Goal: Task Accomplishment & Management: Manage account settings

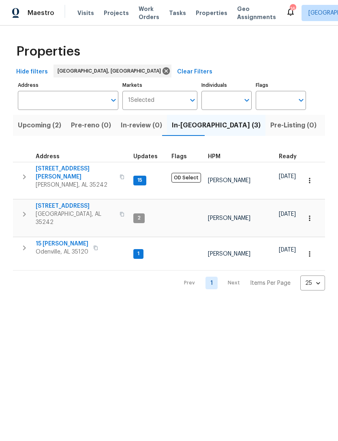
click at [326, 127] on span "Listed (16)" at bounding box center [343, 125] width 34 height 11
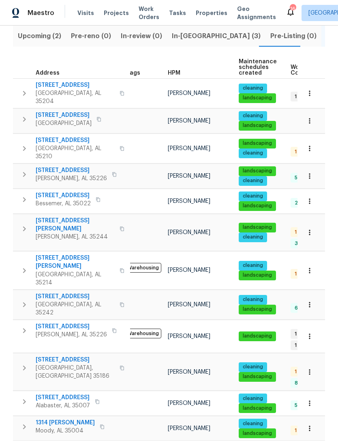
scroll to position [90, 0]
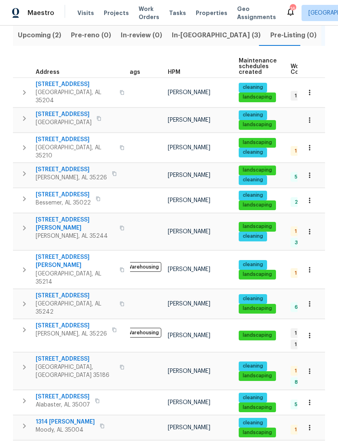
click at [71, 216] on span "[STREET_ADDRESS][PERSON_NAME]" at bounding box center [75, 224] width 79 height 16
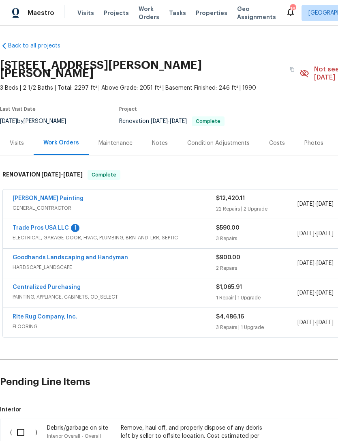
click at [30, 195] on link "Perez Painting" at bounding box center [48, 198] width 71 height 6
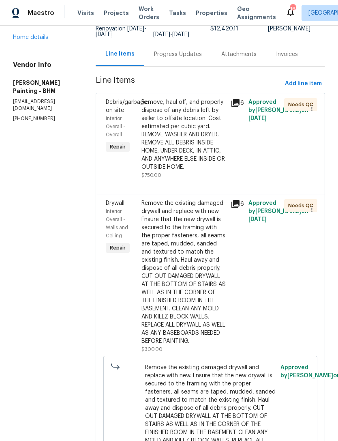
scroll to position [68, 0]
click at [217, 163] on div "Remove, haul off, and properly dispose of any debris left by seller to offsite …" at bounding box center [184, 135] width 84 height 73
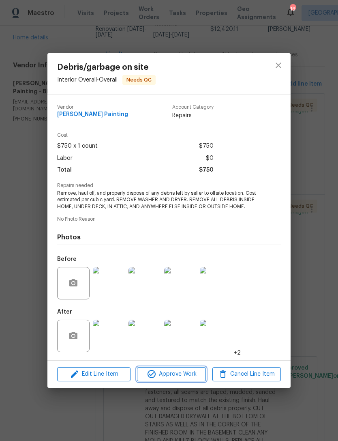
click at [185, 377] on span "Approve Work" at bounding box center [171, 374] width 64 height 10
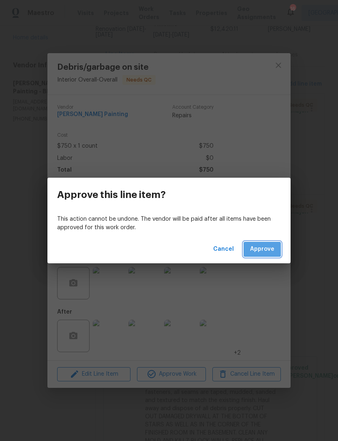
click at [263, 246] on span "Approve" at bounding box center [262, 249] width 24 height 10
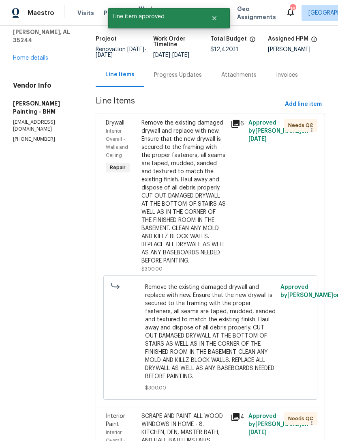
scroll to position [48, 0]
click at [212, 256] on div "Remove the existing damaged drywall and replace with new. Ensure that the new d…" at bounding box center [184, 191] width 84 height 146
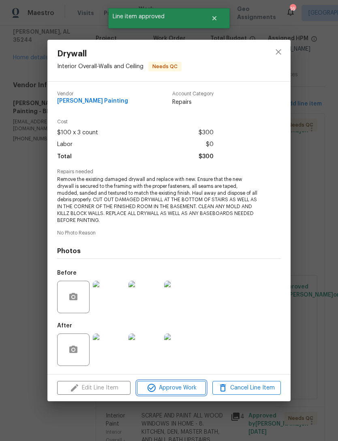
click at [194, 389] on span "Approve Work" at bounding box center [171, 388] width 64 height 10
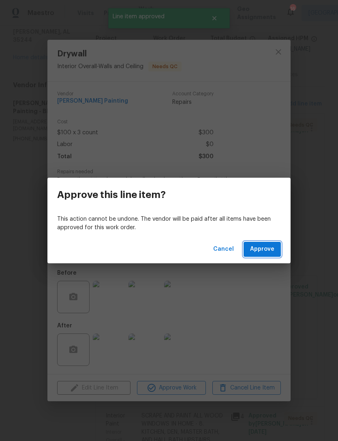
click at [272, 251] on span "Approve" at bounding box center [262, 249] width 24 height 10
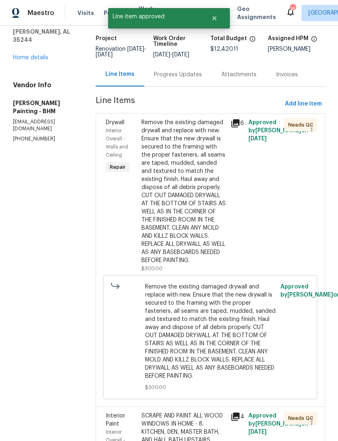
scroll to position [0, 0]
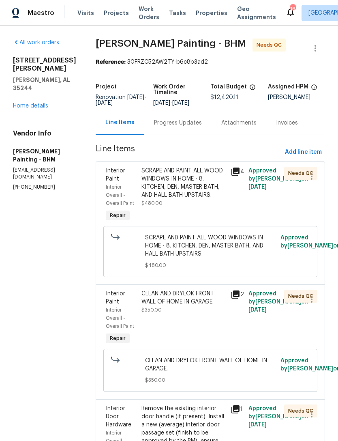
click at [215, 197] on div "SCRAPE AND PAINT ALL WOOD WINDOWS IN HOME - 8. KITCHEN, DEN, MASTER BATH, AND H…" at bounding box center [184, 183] width 84 height 32
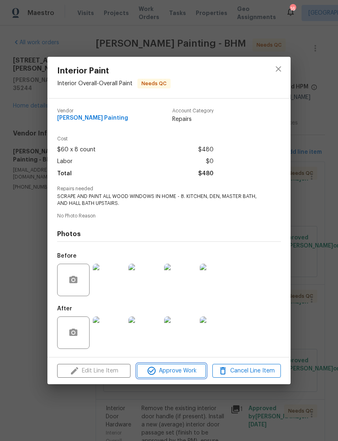
click at [193, 371] on span "Approve Work" at bounding box center [171, 371] width 64 height 10
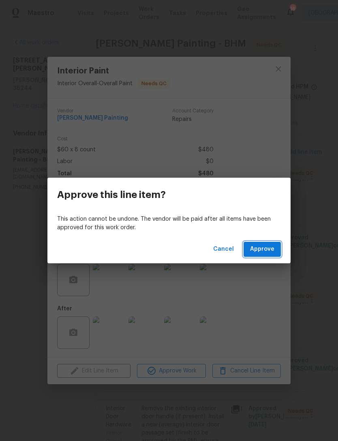
click at [266, 247] on span "Approve" at bounding box center [262, 249] width 24 height 10
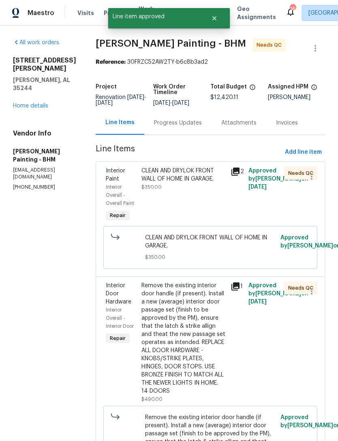
click at [206, 181] on div "CLEAN AND DRYLOK FRONT WALL OF HOME IN GARAGE." at bounding box center [184, 175] width 84 height 16
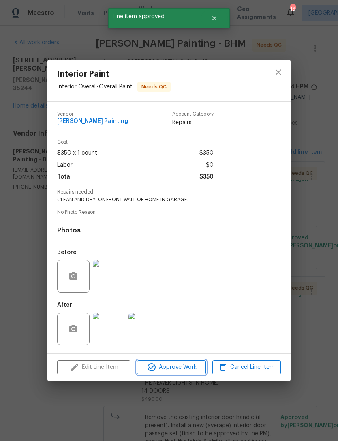
click at [186, 365] on span "Approve Work" at bounding box center [171, 367] width 64 height 10
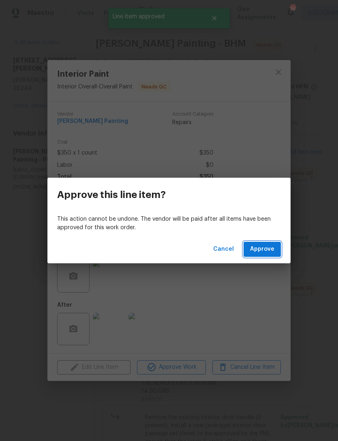
click at [269, 251] on span "Approve" at bounding box center [262, 249] width 24 height 10
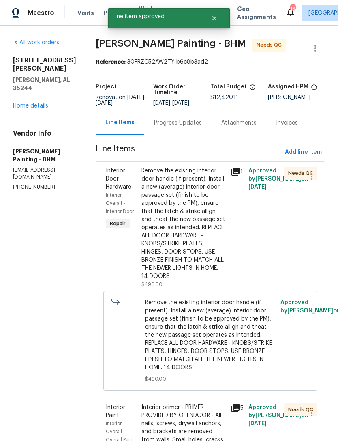
click at [212, 216] on div "Remove the existing interior door handle (if present). Install a new (average) …" at bounding box center [184, 224] width 84 height 114
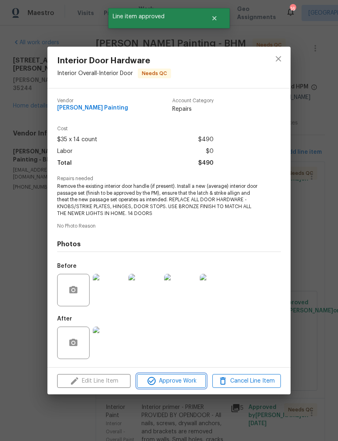
click at [187, 382] on span "Approve Work" at bounding box center [171, 381] width 64 height 10
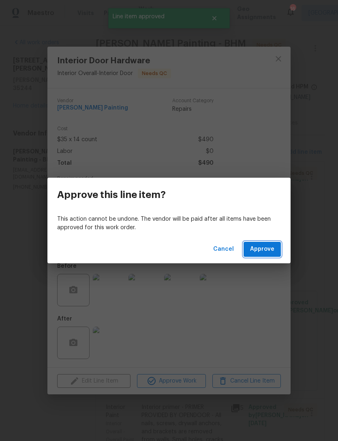
click at [271, 248] on span "Approve" at bounding box center [262, 249] width 24 height 10
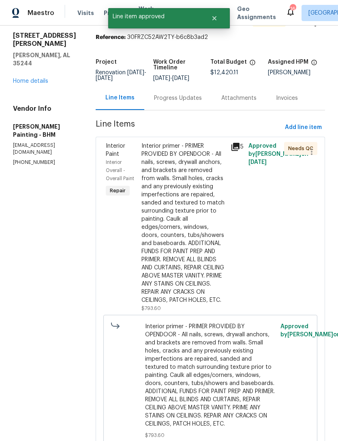
scroll to position [26, 0]
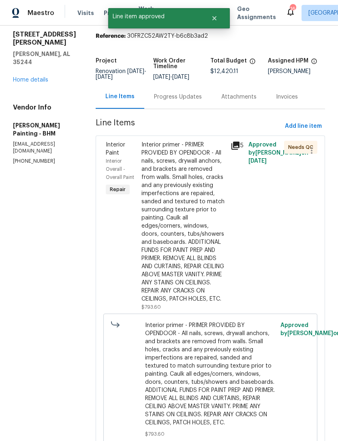
click at [211, 277] on div "Interior primer - PRIMER PROVIDED BY OPENDOOR - All nails, screws, drywall anch…" at bounding box center [184, 222] width 84 height 162
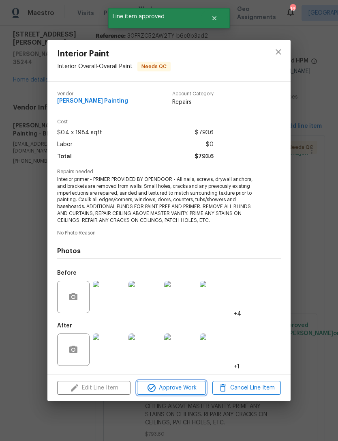
click at [198, 392] on span "Approve Work" at bounding box center [171, 388] width 64 height 10
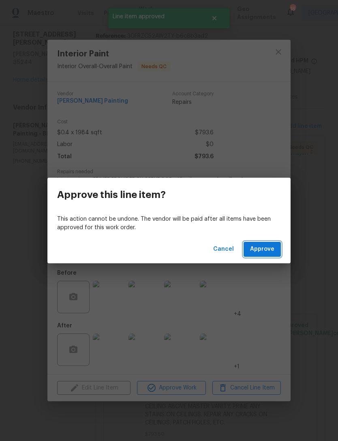
click at [271, 250] on span "Approve" at bounding box center [262, 249] width 24 height 10
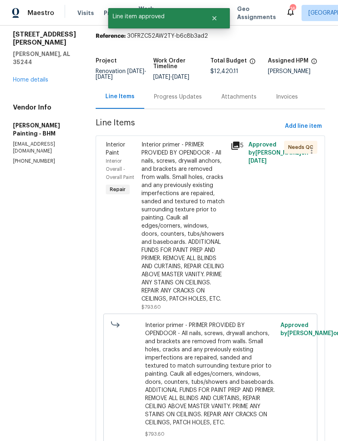
scroll to position [0, 0]
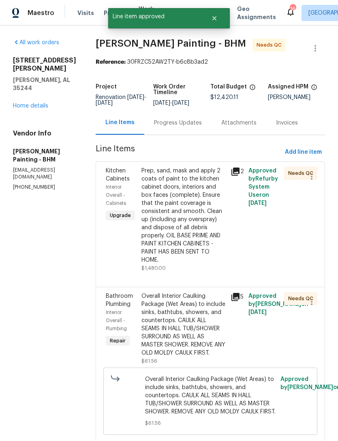
click at [213, 238] on div "Prep, sand, mask and apply 2 coats of paint to the kitchen cabinet doors, inter…" at bounding box center [184, 215] width 84 height 97
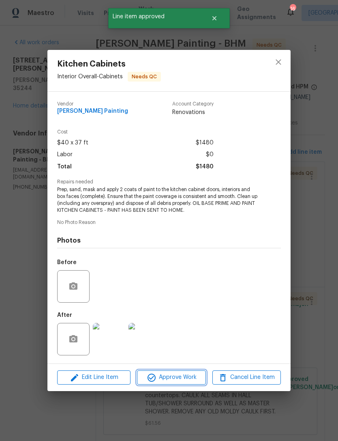
click at [192, 377] on span "Approve Work" at bounding box center [171, 377] width 64 height 10
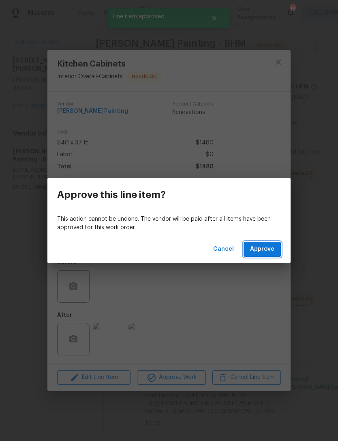
click at [271, 246] on span "Approve" at bounding box center [262, 249] width 24 height 10
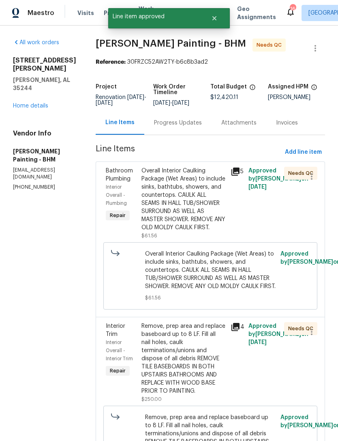
click at [214, 222] on div "Overall Interior Caulking Package (Wet Areas) to include sinks, bathtubs, showe…" at bounding box center [184, 199] width 84 height 65
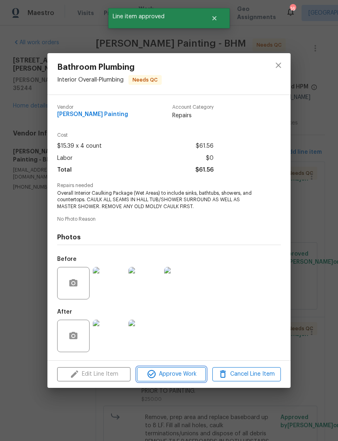
click at [195, 380] on button "Approve Work" at bounding box center [171, 374] width 69 height 14
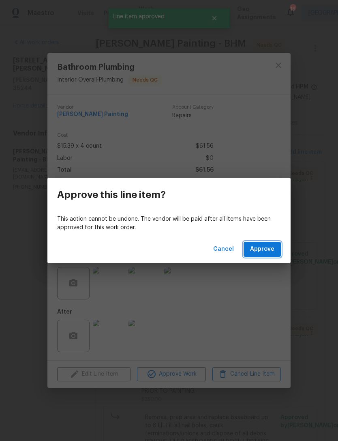
click at [267, 252] on span "Approve" at bounding box center [262, 249] width 24 height 10
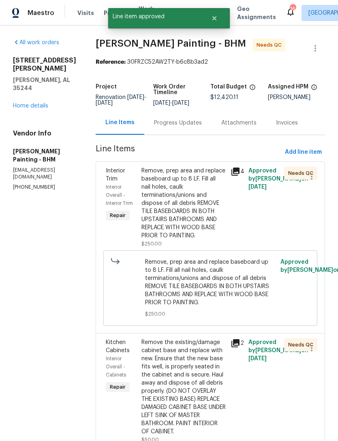
click at [205, 232] on div "Remove, prep area and replace baseboard up to 8 LF. Fill all nail holes, caulk …" at bounding box center [184, 203] width 84 height 73
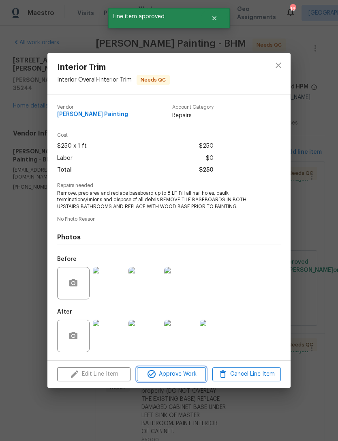
click at [181, 376] on span "Approve Work" at bounding box center [171, 374] width 64 height 10
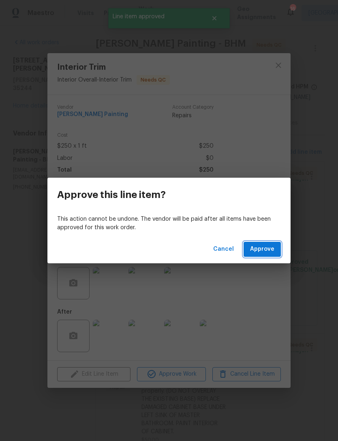
click at [271, 250] on span "Approve" at bounding box center [262, 249] width 24 height 10
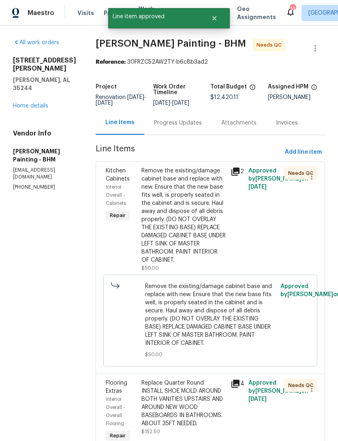
click at [213, 260] on div "Remove the existing/damage cabinet base and replace with new. Ensure that the n…" at bounding box center [184, 215] width 84 height 97
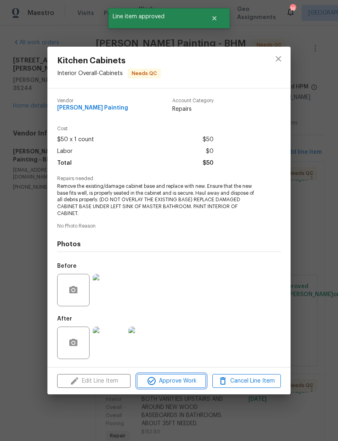
click at [192, 381] on span "Approve Work" at bounding box center [171, 381] width 64 height 10
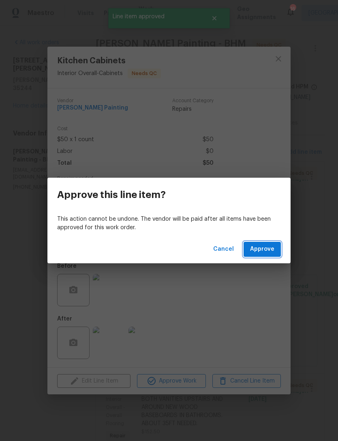
click at [273, 254] on button "Approve" at bounding box center [262, 249] width 37 height 15
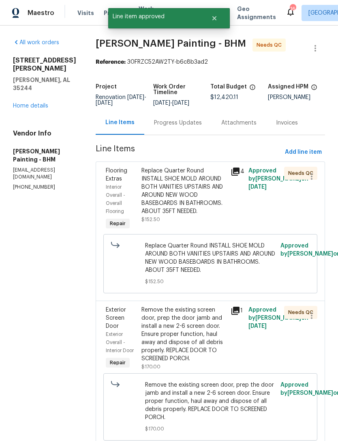
click at [208, 215] on div "Replace Quarter Round INSTALL SHOE MOLD AROUND BOTH VANITIES UPSTAIRS AND AROUN…" at bounding box center [184, 191] width 84 height 49
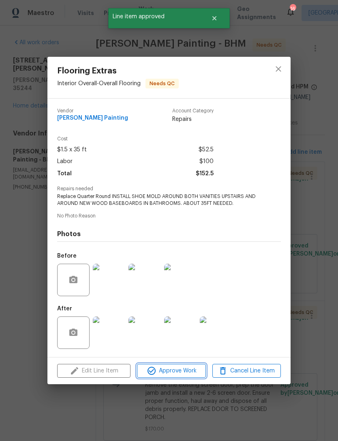
click at [190, 375] on span "Approve Work" at bounding box center [171, 371] width 64 height 10
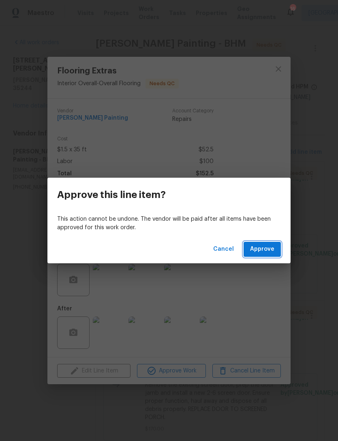
click at [272, 249] on span "Approve" at bounding box center [262, 249] width 24 height 10
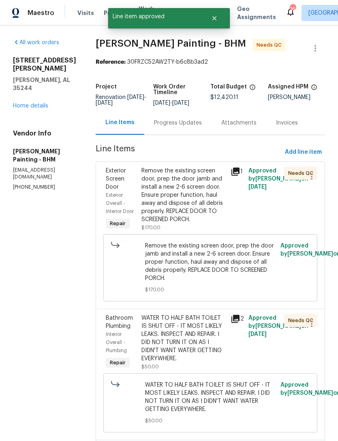
click at [214, 223] on div "Remove the existing screen door, prep the door jamb and install a new 2-6 scree…" at bounding box center [184, 195] width 84 height 57
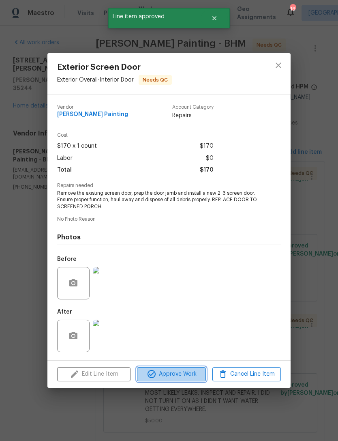
click at [191, 379] on span "Approve Work" at bounding box center [171, 374] width 64 height 10
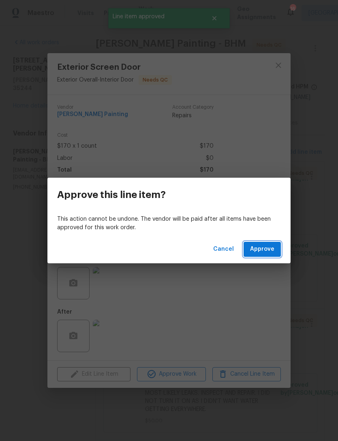
click at [271, 252] on span "Approve" at bounding box center [262, 249] width 24 height 10
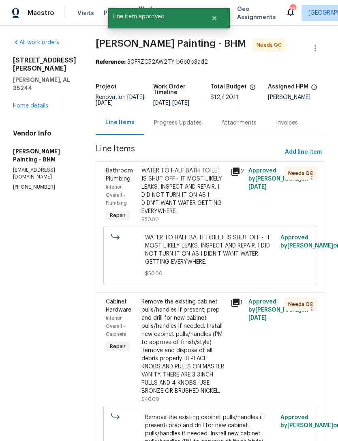
click at [215, 212] on div "WATER TO HALF BATH TOILET IS SHUT OFF - IT MOST LIKELY LEAKS. INSPECT AND REPAI…" at bounding box center [184, 191] width 84 height 49
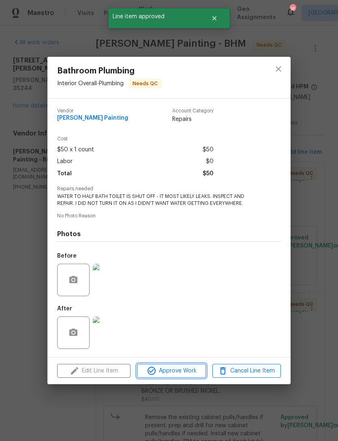
click at [190, 376] on span "Approve Work" at bounding box center [171, 371] width 64 height 10
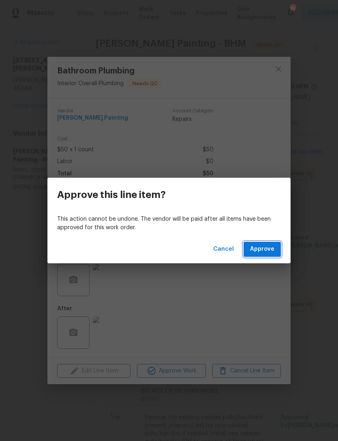
click at [276, 254] on button "Approve" at bounding box center [262, 249] width 37 height 15
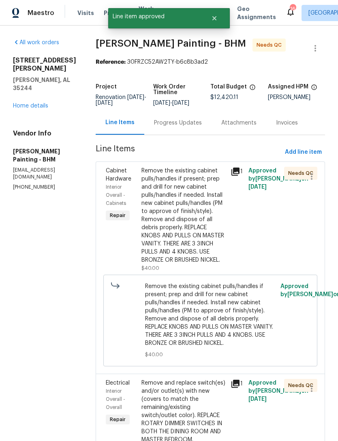
click at [219, 264] on div "Remove the existing cabinet pulls/handles if present; prep and drill for new ca…" at bounding box center [184, 215] width 84 height 97
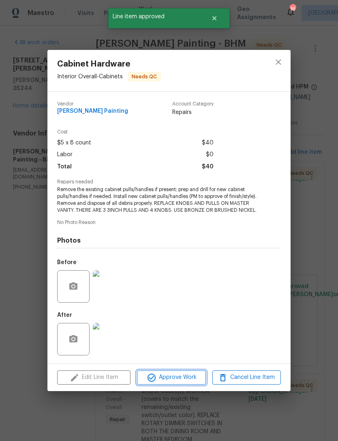
click at [196, 377] on span "Approve Work" at bounding box center [171, 377] width 64 height 10
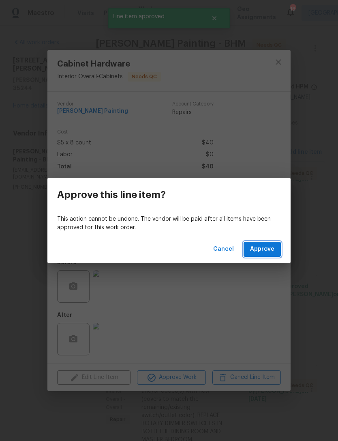
click at [274, 255] on button "Approve" at bounding box center [262, 249] width 37 height 15
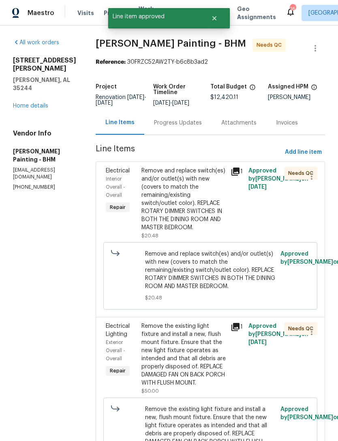
click at [219, 232] on div "Remove and replace switch(es) and/or outlet(s) with new (covers to match the re…" at bounding box center [184, 199] width 84 height 65
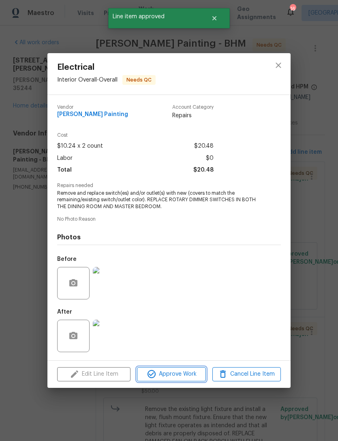
click at [200, 377] on span "Approve Work" at bounding box center [171, 374] width 64 height 10
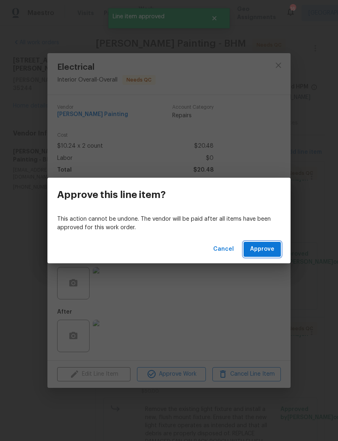
click at [277, 255] on button "Approve" at bounding box center [262, 249] width 37 height 15
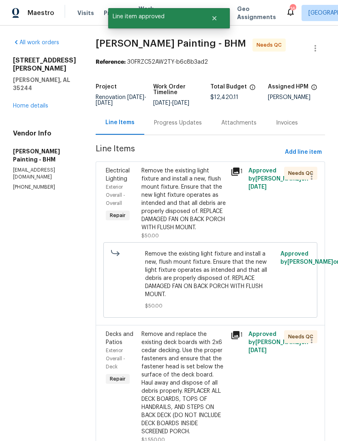
click at [214, 232] on div "Remove the existing light fixture and install a new, flush mount fixture. Ensur…" at bounding box center [184, 199] width 84 height 65
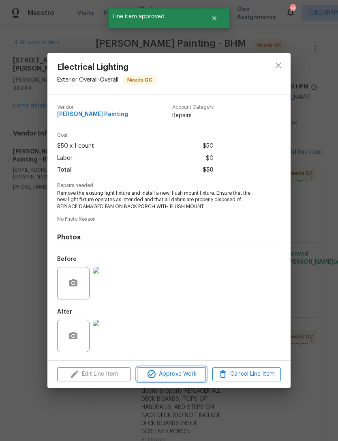
click at [188, 375] on span "Approve Work" at bounding box center [171, 374] width 64 height 10
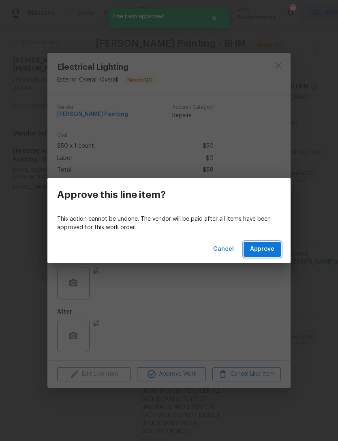
click at [273, 251] on span "Approve" at bounding box center [262, 249] width 24 height 10
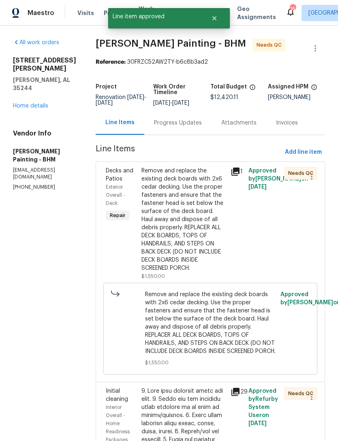
click at [219, 254] on div "Remove and replace the existing deck boards with 2x6 cedar decking. Use the pro…" at bounding box center [184, 219] width 84 height 105
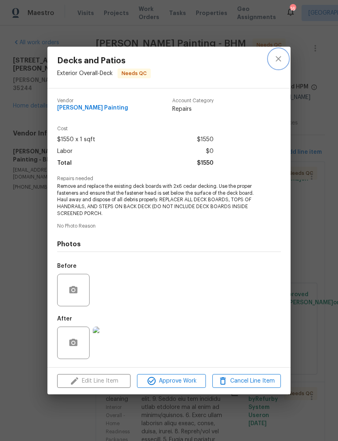
click at [283, 64] on button "close" at bounding box center [278, 58] width 19 height 19
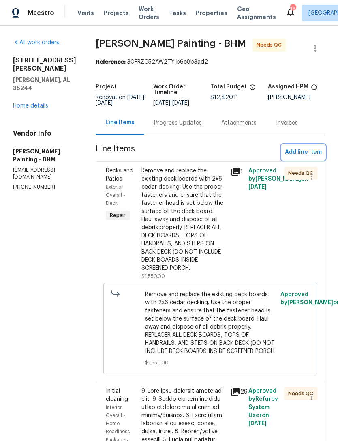
click at [309, 157] on span "Add line item" at bounding box center [303, 152] width 37 height 10
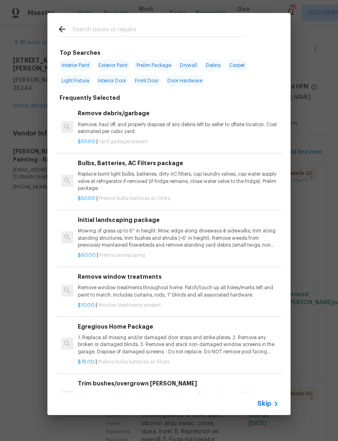
click at [223, 29] on input "text" at bounding box center [159, 30] width 172 height 12
type input "Deck"
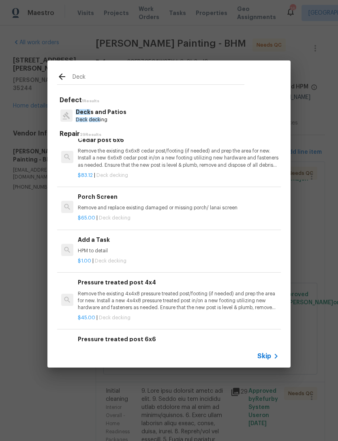
scroll to position [748, 1]
click at [103, 239] on div "Add a Task HPM to detail" at bounding box center [177, 244] width 201 height 19
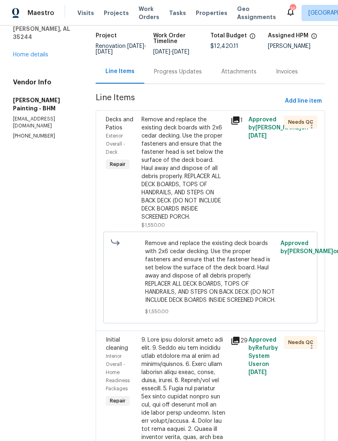
scroll to position [57, 0]
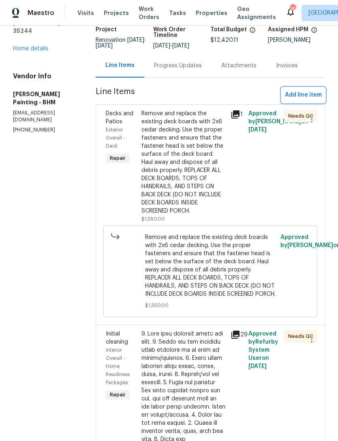
click at [303, 100] on span "Add line item" at bounding box center [303, 95] width 37 height 10
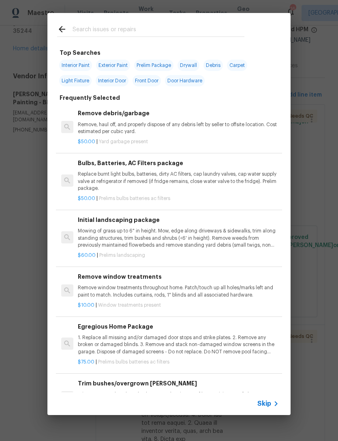
click at [186, 29] on input "text" at bounding box center [159, 30] width 172 height 12
type input "Deck"
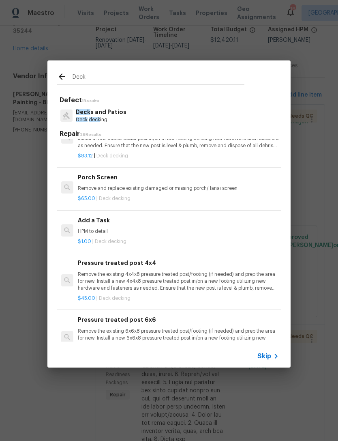
scroll to position [768, 0]
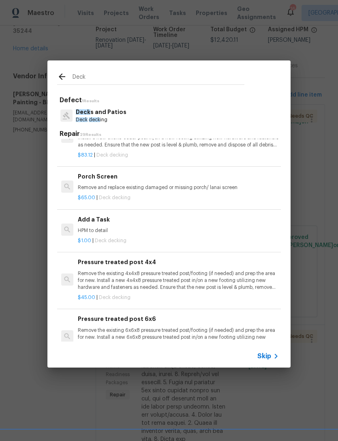
click at [103, 217] on h6 "Add a Task" at bounding box center [178, 219] width 201 height 9
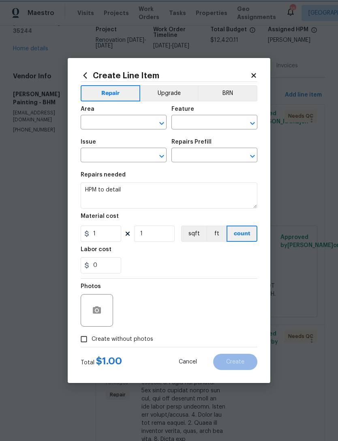
type input "Deck"
type input "Decks and Patios"
type input "Add a Task $1.00"
click at [132, 120] on input "text" at bounding box center [112, 123] width 63 height 13
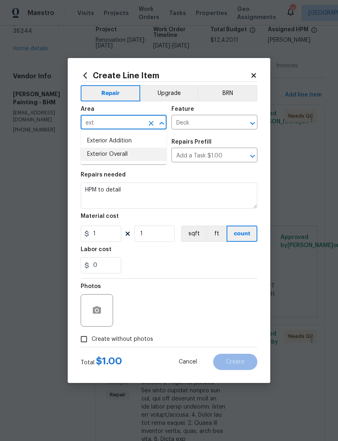
click at [140, 155] on li "Exterior Overall" at bounding box center [124, 154] width 86 height 13
type input "Exterior Overall"
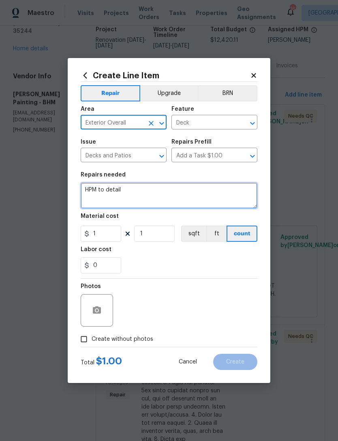
click at [172, 199] on textarea "HPM to detail" at bounding box center [169, 195] width 177 height 26
type textarea "H"
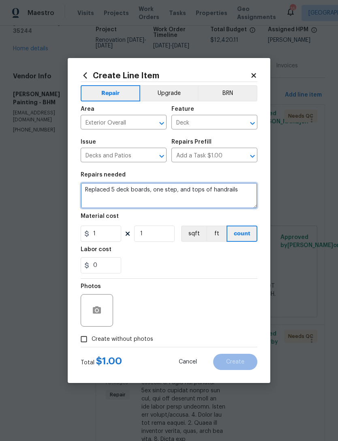
click at [112, 189] on textarea "Replaced 5 deck boards, one step, and tops of handrails" at bounding box center [169, 195] width 177 height 26
type textarea "Replaced 5 deck boards, one step, and tops of handrails"
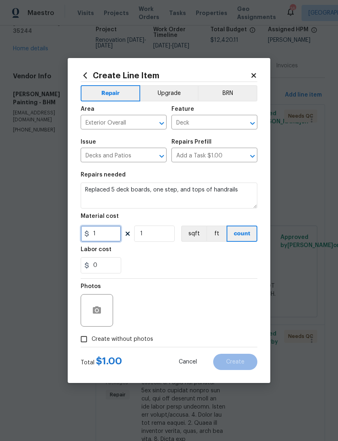
click at [103, 242] on input "1" at bounding box center [101, 233] width 41 height 16
type input "700"
click at [233, 264] on div "0" at bounding box center [169, 265] width 177 height 16
click at [112, 344] on label "Create without photos" at bounding box center [114, 338] width 77 height 15
click at [92, 344] on input "Create without photos" at bounding box center [83, 338] width 15 height 15
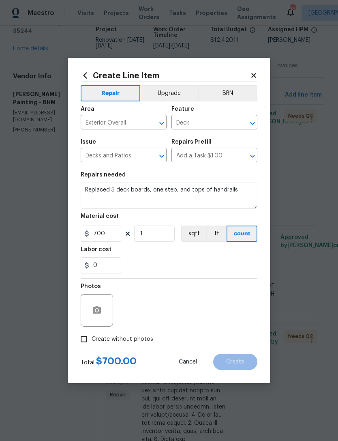
checkbox input "true"
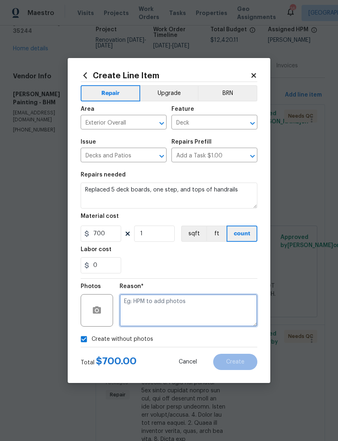
click at [221, 314] on textarea at bounding box center [189, 310] width 138 height 32
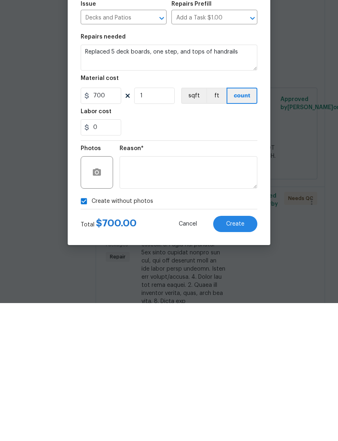
click at [239, 354] on button "Create" at bounding box center [235, 362] width 44 height 16
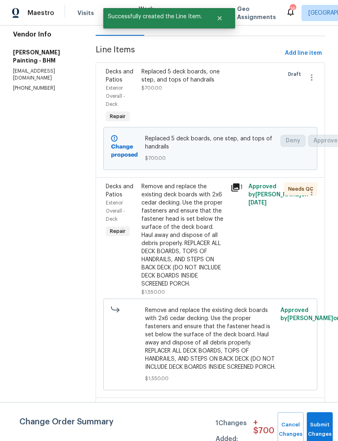
scroll to position [100, 0]
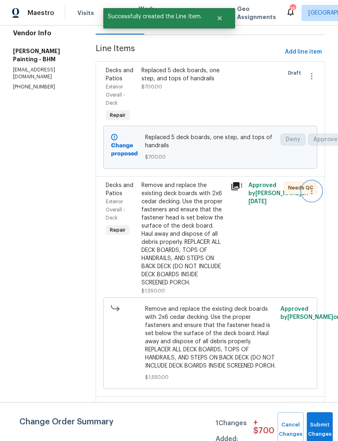
click at [317, 196] on icon "button" at bounding box center [312, 191] width 10 height 10
click at [317, 211] on li "Cancel" at bounding box center [315, 206] width 31 height 13
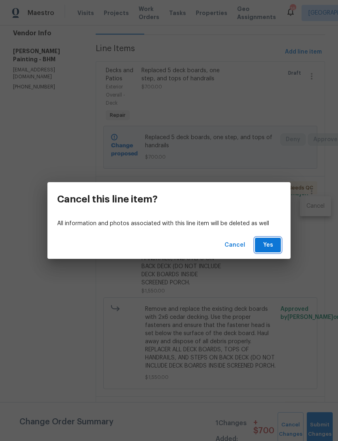
click at [279, 243] on button "Yes" at bounding box center [268, 245] width 26 height 15
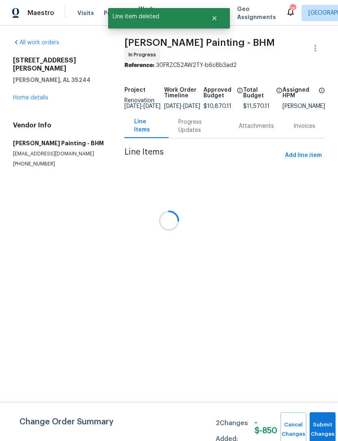
scroll to position [0, 0]
click at [324, 421] on button "Submit Changes" at bounding box center [323, 429] width 26 height 35
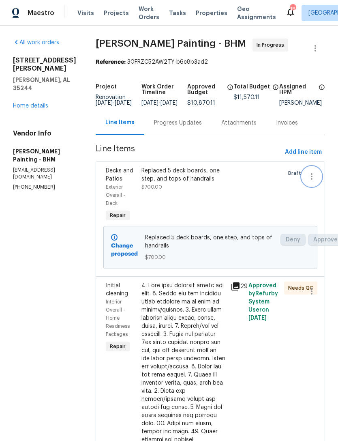
click at [317, 181] on icon "button" at bounding box center [312, 177] width 10 height 10
click at [272, 208] on div at bounding box center [169, 220] width 338 height 441
click at [314, 48] on icon "button" at bounding box center [316, 48] width 10 height 10
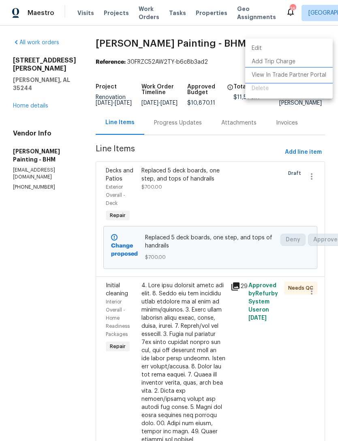
click at [285, 78] on li "View In Trade Partner Portal" at bounding box center [289, 75] width 88 height 13
click at [78, 231] on div at bounding box center [169, 220] width 338 height 441
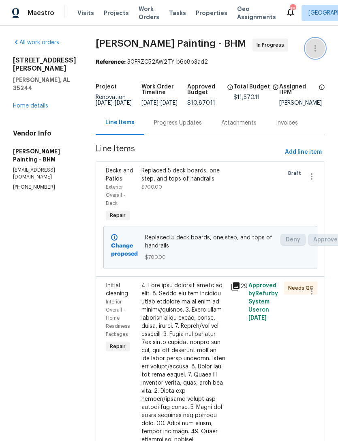
click at [320, 46] on icon "button" at bounding box center [316, 48] width 10 height 10
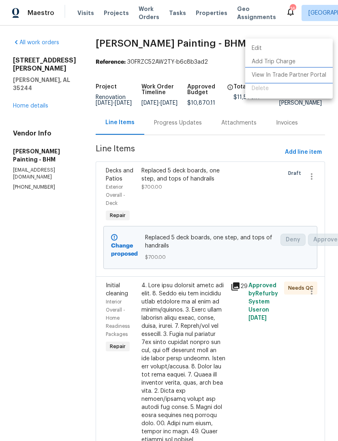
click at [297, 75] on li "View In Trade Partner Portal" at bounding box center [289, 75] width 88 height 13
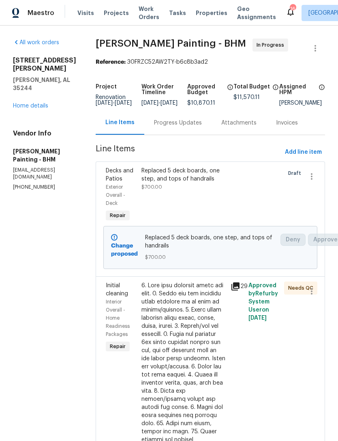
click at [28, 103] on link "Home details" at bounding box center [30, 106] width 35 height 6
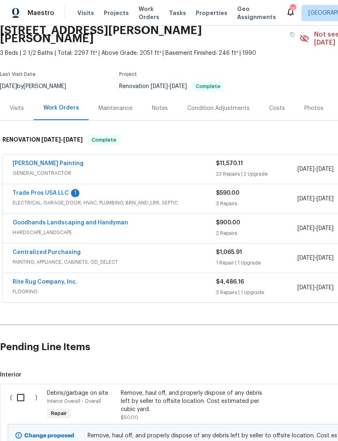
scroll to position [35, 0]
click at [30, 160] on link "[PERSON_NAME] Painting" at bounding box center [48, 163] width 71 height 6
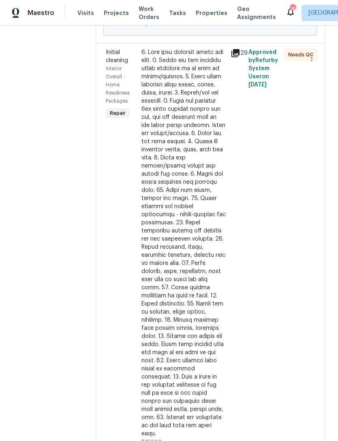
scroll to position [233, 0]
click at [208, 265] on div at bounding box center [184, 242] width 84 height 389
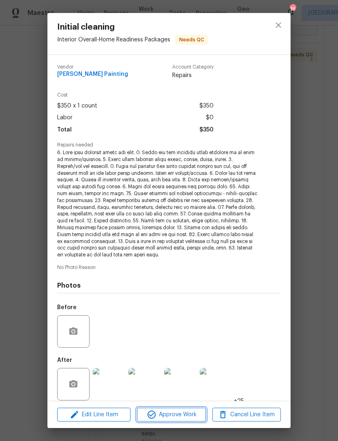
click at [181, 411] on span "Approve Work" at bounding box center [171, 415] width 64 height 10
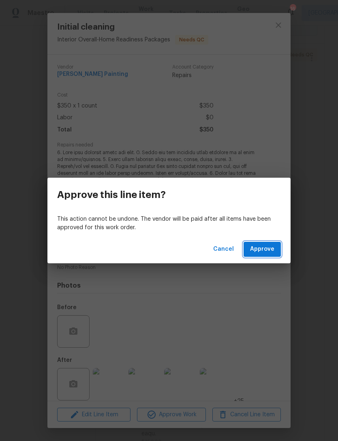
click at [269, 249] on span "Approve" at bounding box center [262, 249] width 24 height 10
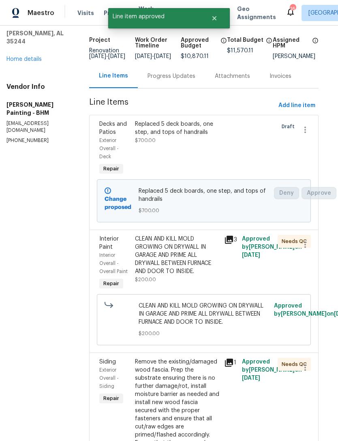
scroll to position [92, 10]
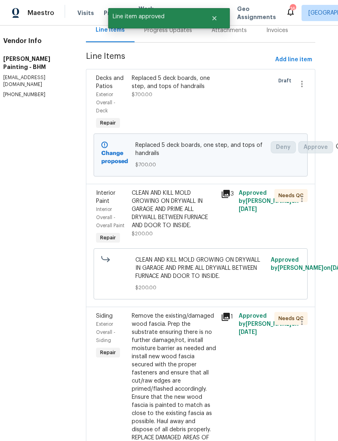
click at [208, 230] on div "CLEAN AND KILL MOLD GROWING ON DRYWALL IN GARAGE AND PRIME ALL DRYWALL BETWEEN …" at bounding box center [174, 209] width 84 height 41
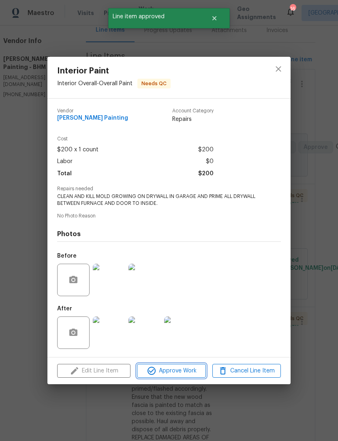
click at [192, 373] on span "Approve Work" at bounding box center [171, 371] width 64 height 10
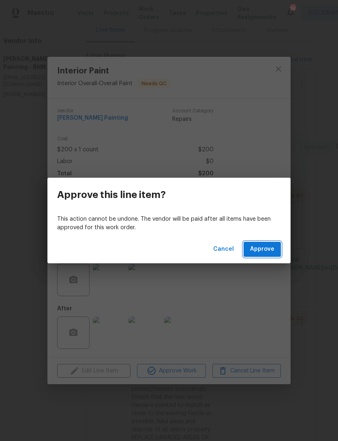
click at [267, 251] on span "Approve" at bounding box center [262, 249] width 24 height 10
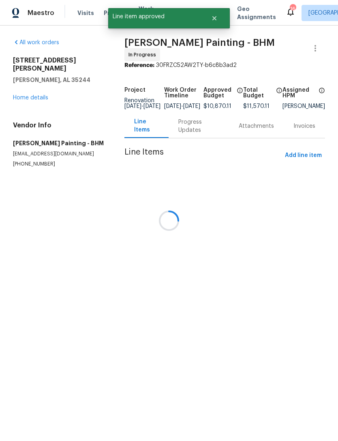
scroll to position [0, 0]
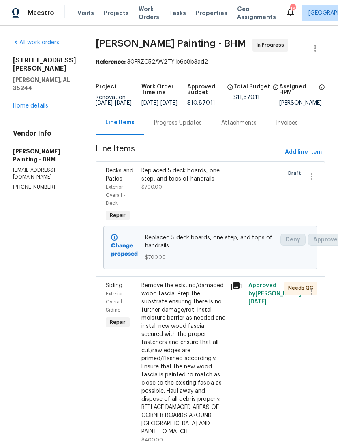
click at [188, 183] on div "Replaced 5 deck boards, one step, and tops of handrails" at bounding box center [184, 175] width 84 height 16
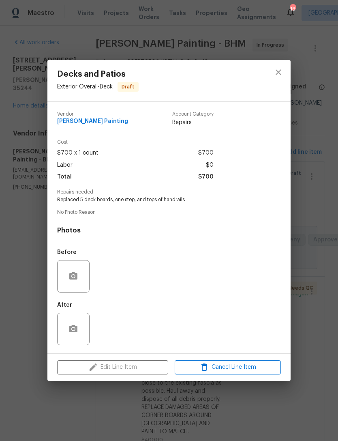
click at [314, 295] on div "Decks and Patios Exterior Overall - Deck Draft Vendor Perez Painting Account Ca…" at bounding box center [169, 220] width 338 height 441
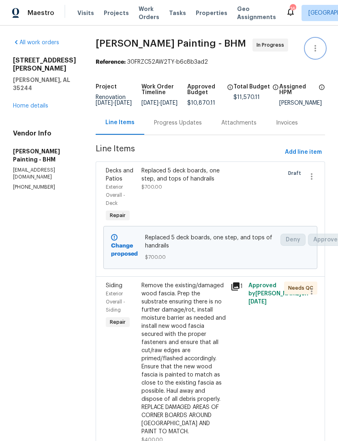
click at [318, 43] on button "button" at bounding box center [315, 48] width 19 height 19
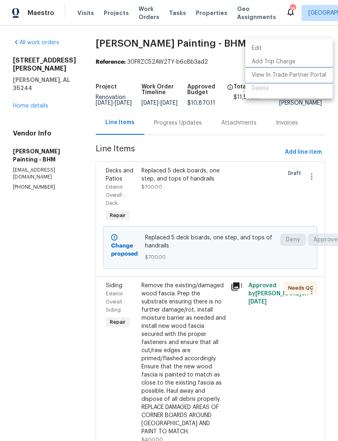
click at [288, 74] on li "View In Trade Partner Portal" at bounding box center [289, 75] width 88 height 13
click at [52, 206] on div at bounding box center [169, 220] width 338 height 441
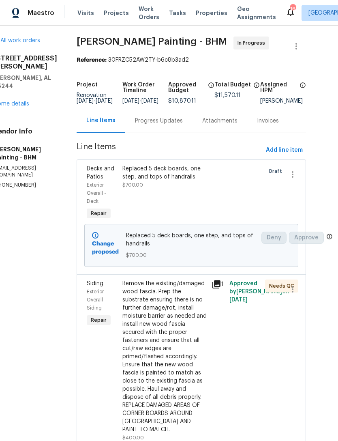
scroll to position [2, 19]
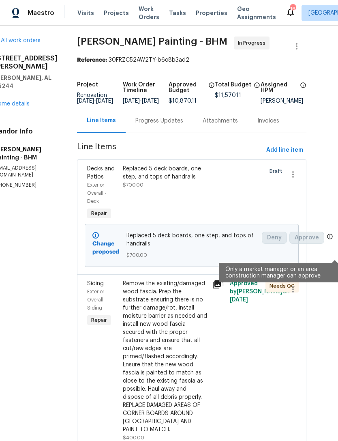
click at [324, 244] on span "Approve" at bounding box center [307, 238] width 35 height 12
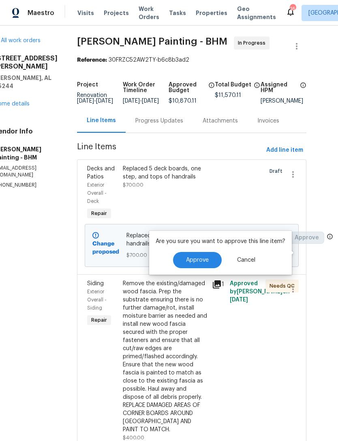
click at [188, 260] on span "Approve" at bounding box center [197, 260] width 23 height 6
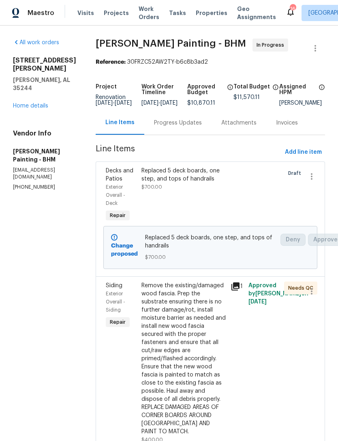
click at [28, 103] on link "Home details" at bounding box center [30, 106] width 35 height 6
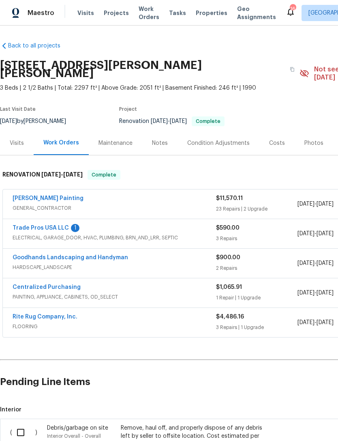
click at [33, 195] on link "[PERSON_NAME] Painting" at bounding box center [48, 198] width 71 height 6
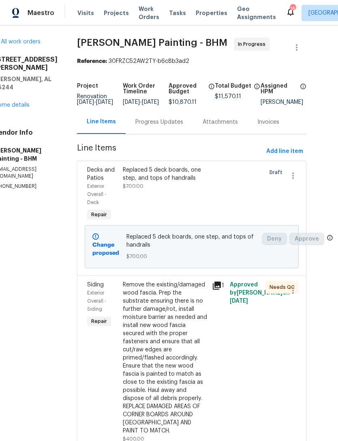
scroll to position [0, 19]
click at [181, 182] on div "Replaced 5 deck boards, one step, and tops of handrails" at bounding box center [165, 174] width 84 height 16
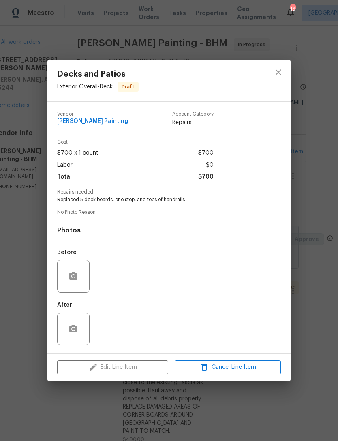
click at [142, 369] on div "Edit Line Item Cancel Line Item" at bounding box center [168, 367] width 243 height 27
click at [277, 67] on icon "close" at bounding box center [279, 72] width 10 height 10
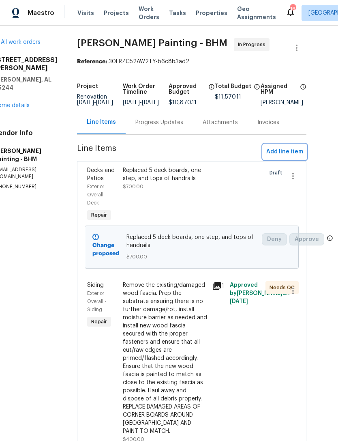
click at [291, 157] on span "Add line item" at bounding box center [284, 152] width 37 height 10
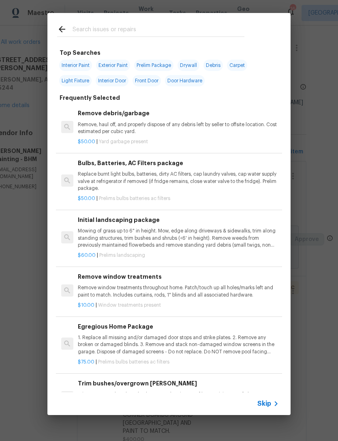
click at [165, 26] on input "text" at bounding box center [159, 30] width 172 height 12
type input "Deck"
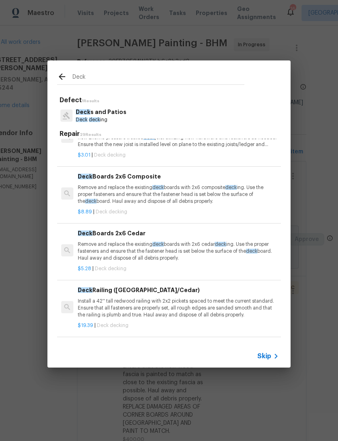
scroll to position [202, 0]
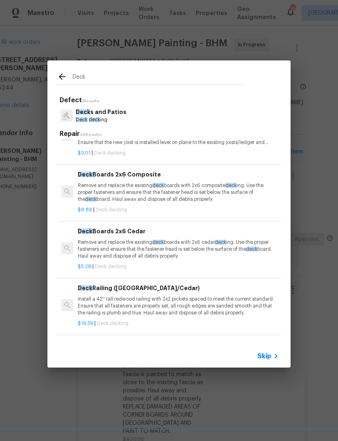
click at [153, 240] on span "deck" at bounding box center [157, 242] width 11 height 5
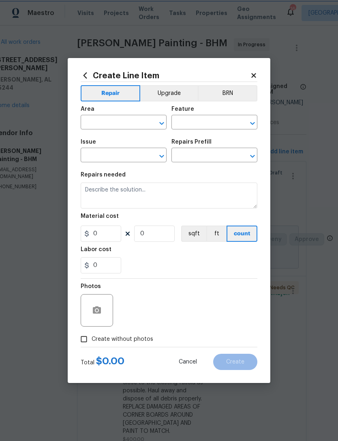
type input "Deck"
type input "Decks and Patios"
type input "Deck Boards 2x6 Cedar $5.28"
type textarea "Remove and replace the existing deck boards with 2x6 cedar decking. Use the pro…"
type input "5.28"
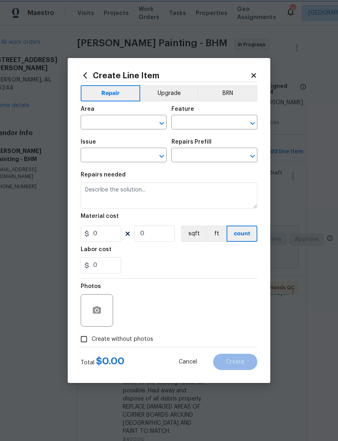
type input "1"
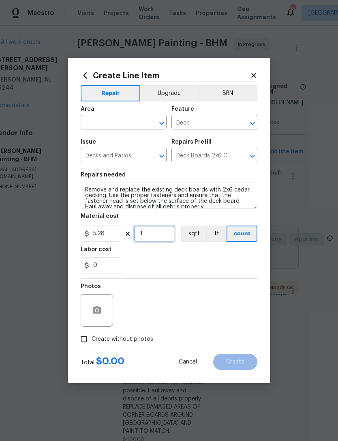
click at [150, 239] on input "1" at bounding box center [154, 233] width 41 height 16
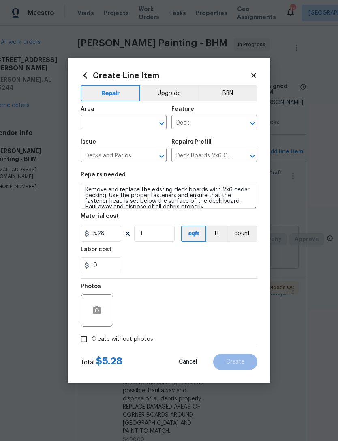
click at [122, 122] on input "text" at bounding box center [112, 123] width 63 height 13
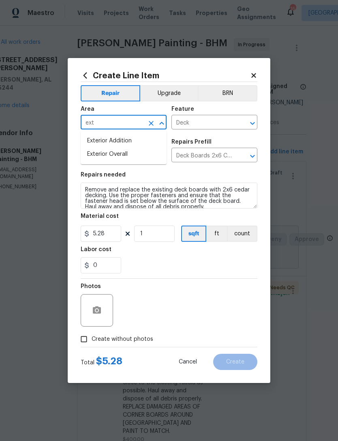
type input "ext"
click at [109, 236] on input "5.28" at bounding box center [101, 233] width 41 height 16
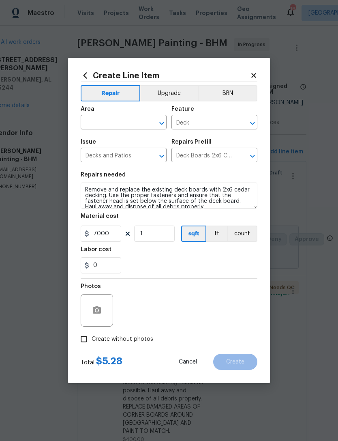
click at [215, 268] on div "0" at bounding box center [169, 265] width 177 height 16
click at [109, 230] on input "7000" at bounding box center [101, 233] width 41 height 16
click at [120, 235] on input "7000" at bounding box center [101, 233] width 41 height 16
type input "700"
click at [239, 282] on div "Photos" at bounding box center [169, 305] width 177 height 53
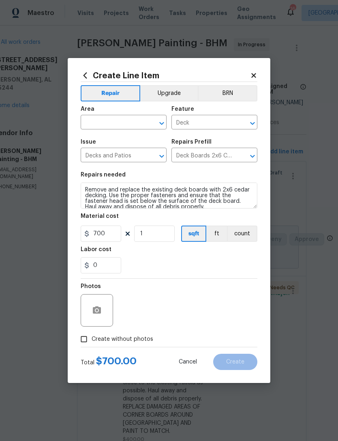
click at [140, 340] on span "Create without photos" at bounding box center [123, 339] width 62 height 9
click at [92, 340] on input "Create without photos" at bounding box center [83, 338] width 15 height 15
checkbox input "true"
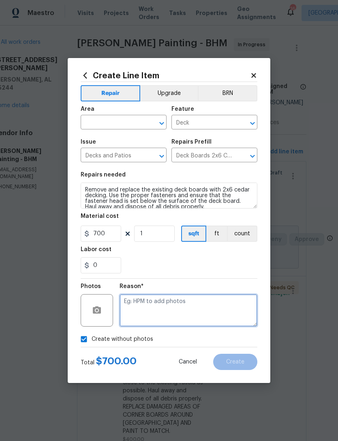
click at [208, 312] on textarea at bounding box center [189, 310] width 138 height 32
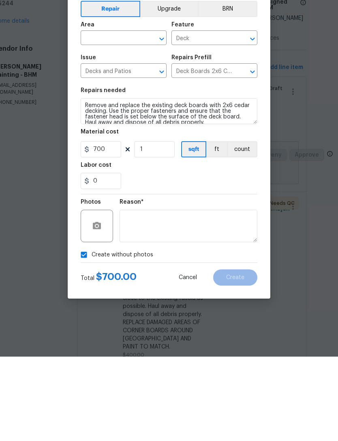
click at [122, 117] on input "text" at bounding box center [112, 123] width 63 height 13
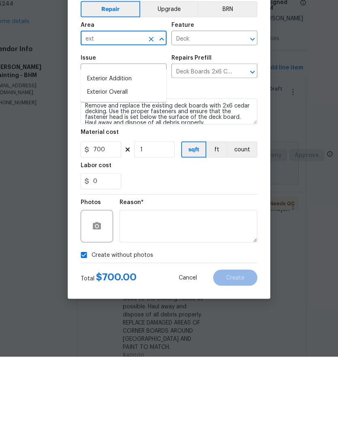
type input "ext"
click at [224, 257] on div "0" at bounding box center [169, 265] width 177 height 16
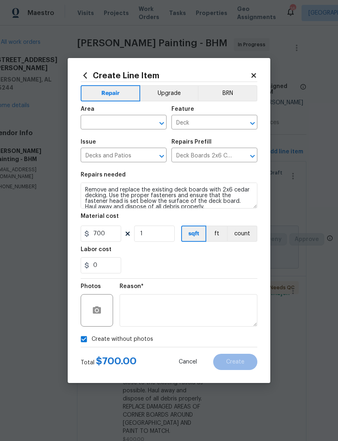
click at [134, 127] on input "text" at bounding box center [112, 123] width 63 height 13
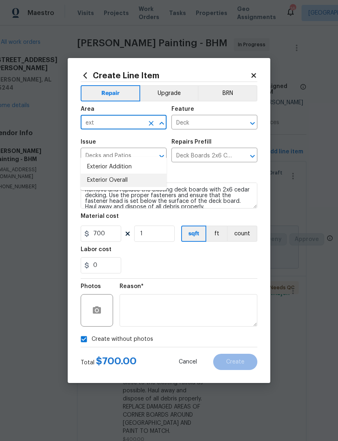
click at [136, 174] on li "Exterior Overall" at bounding box center [124, 180] width 86 height 13
type input "Exterior Overall"
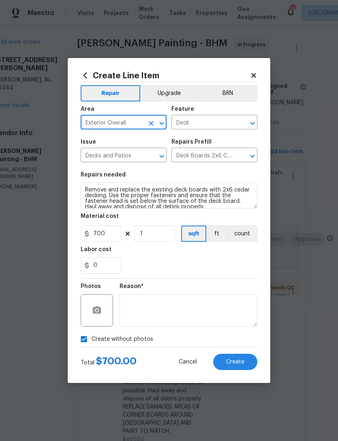
click at [235, 264] on div "0" at bounding box center [169, 265] width 177 height 16
click at [242, 364] on span "Create" at bounding box center [235, 362] width 18 height 6
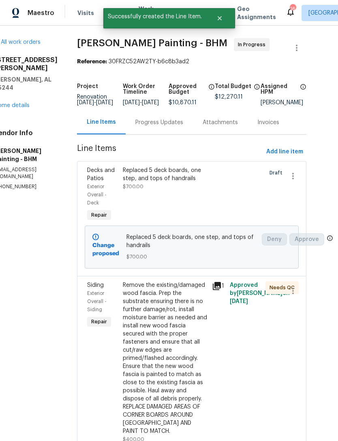
scroll to position [0, 0]
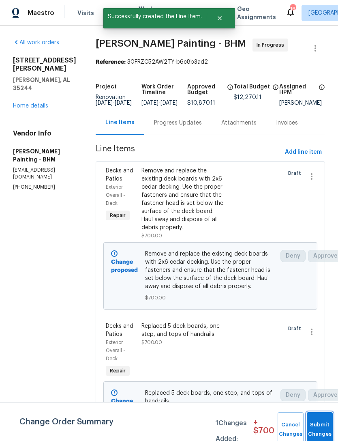
click at [325, 425] on button "Submit Changes" at bounding box center [320, 429] width 26 height 35
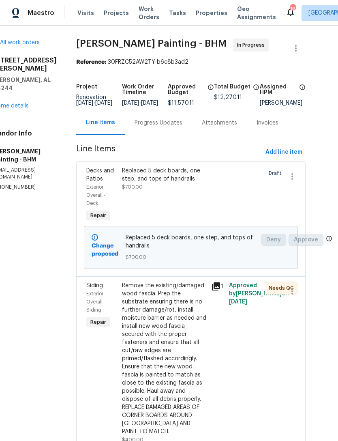
scroll to position [0, 19]
click at [298, 181] on icon "button" at bounding box center [293, 177] width 10 height 10
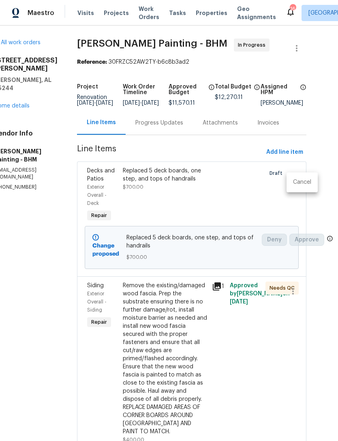
click at [305, 178] on li "Cancel" at bounding box center [302, 182] width 31 height 13
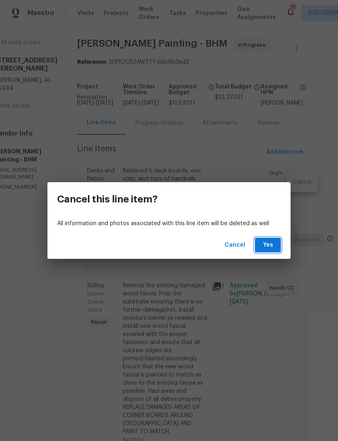
click at [277, 241] on button "Yes" at bounding box center [268, 245] width 26 height 15
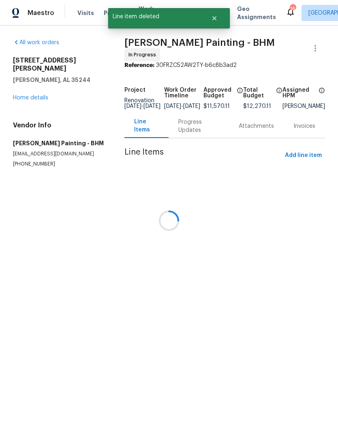
scroll to position [0, 0]
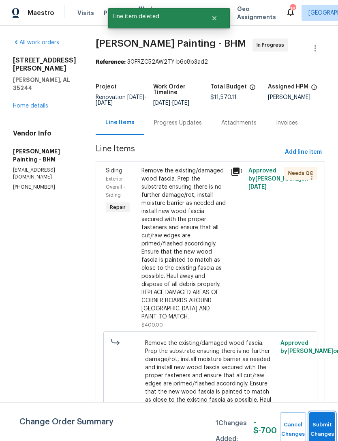
click at [320, 421] on button "Submit Changes" at bounding box center [322, 429] width 26 height 35
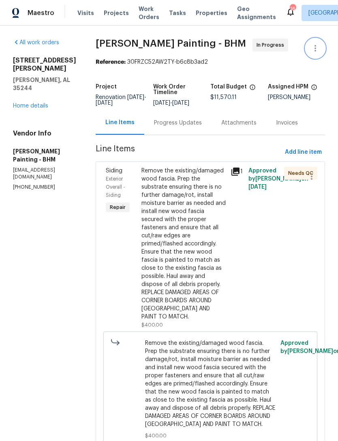
click at [320, 48] on icon "button" at bounding box center [316, 48] width 10 height 10
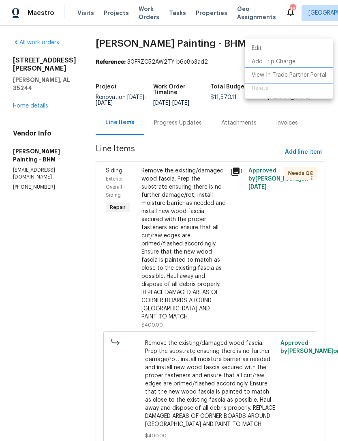
click at [290, 74] on li "View In Trade Partner Portal" at bounding box center [289, 75] width 88 height 13
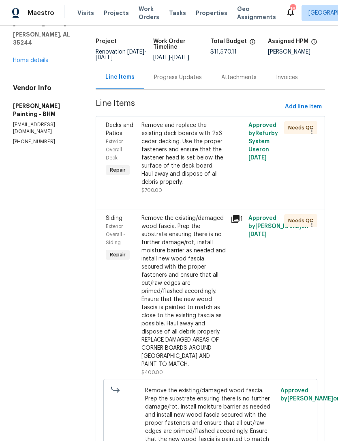
scroll to position [90, 0]
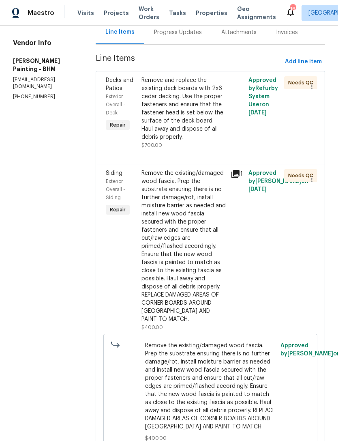
click at [223, 305] on div "Remove the existing/damaged wood fascia. Prep the substrate ensuring there is n…" at bounding box center [184, 246] width 84 height 154
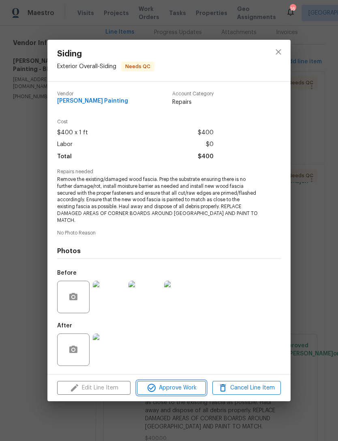
click at [184, 388] on span "Approve Work" at bounding box center [171, 388] width 64 height 10
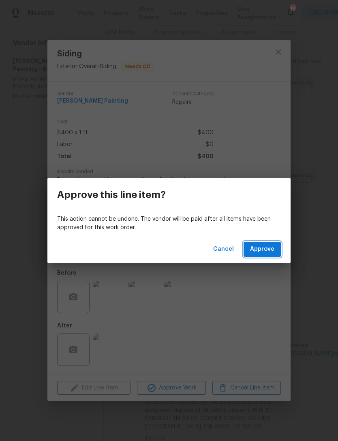
click at [270, 248] on span "Approve" at bounding box center [262, 249] width 24 height 10
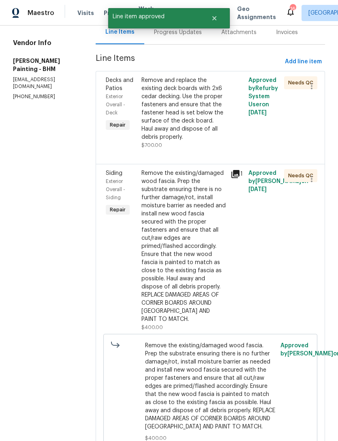
scroll to position [0, 0]
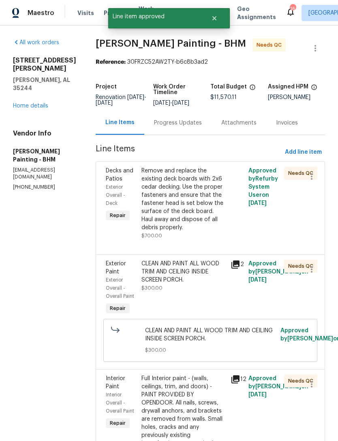
click at [223, 208] on div "Remove and replace the existing deck boards with 2x6 cedar decking. Use the pro…" at bounding box center [184, 199] width 84 height 65
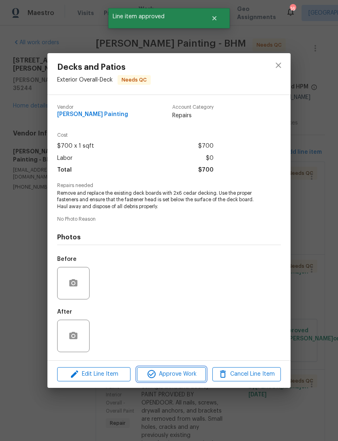
click at [188, 372] on span "Approve Work" at bounding box center [171, 374] width 64 height 10
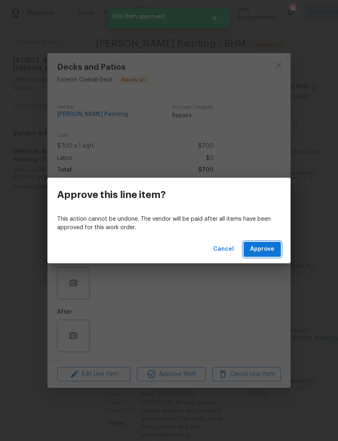
click at [274, 249] on span "Approve" at bounding box center [262, 249] width 24 height 10
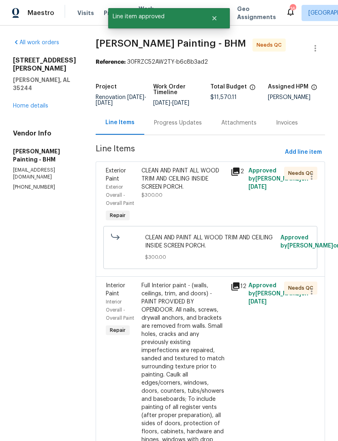
click at [213, 186] on div "CLEAN AND PAINT ALL WOOD TRIM AND CEILING INSIDE SCREEN PORCH." at bounding box center [184, 179] width 84 height 24
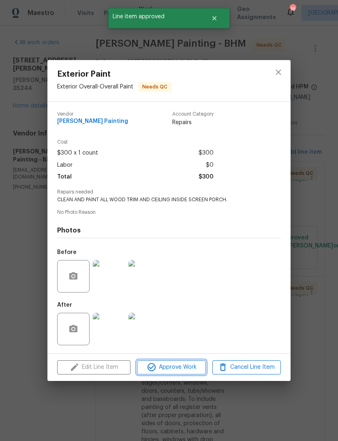
click at [185, 370] on span "Approve Work" at bounding box center [171, 367] width 64 height 10
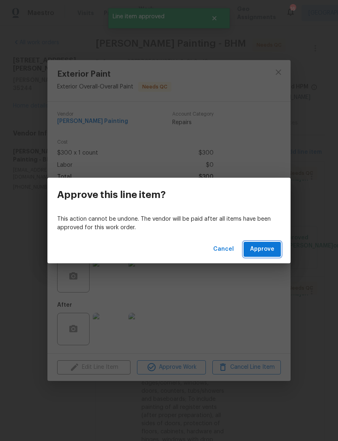
click at [275, 252] on button "Approve" at bounding box center [262, 249] width 37 height 15
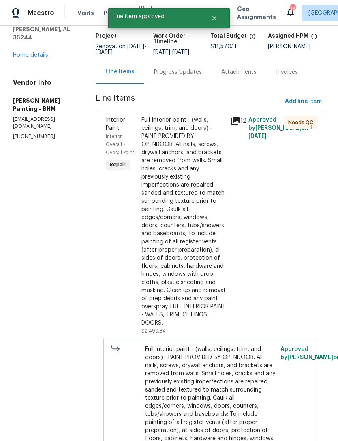
scroll to position [91, 0]
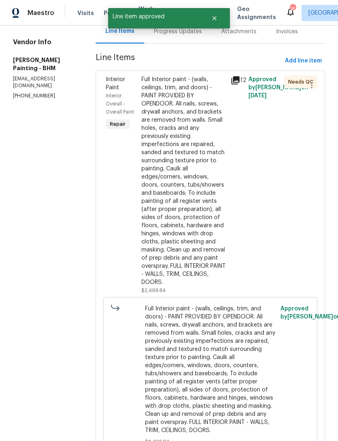
click at [219, 260] on div "Full Interior paint - (walls, ceilings, trim, and doors) - PAINT PROVIDED BY OP…" at bounding box center [184, 180] width 84 height 211
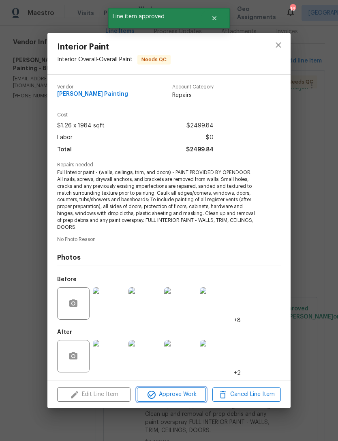
click at [180, 395] on span "Approve Work" at bounding box center [171, 394] width 64 height 10
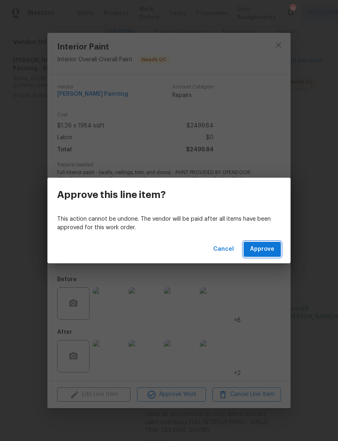
click at [276, 244] on button "Approve" at bounding box center [262, 249] width 37 height 15
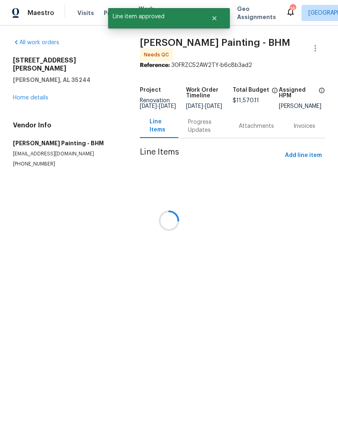
scroll to position [0, 0]
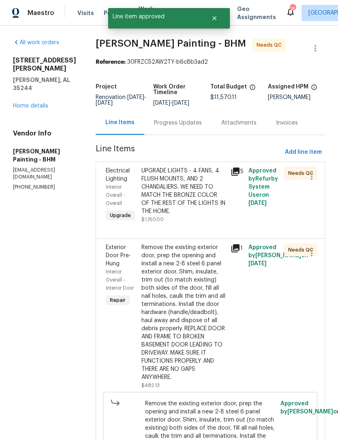
click at [218, 215] on div "UPGRADE LIGHTS - 4 FANS, 4 FLUSH MOUNTS, AND 2 CHANDALIERS. WE NEED TO MATCH TH…" at bounding box center [184, 191] width 84 height 49
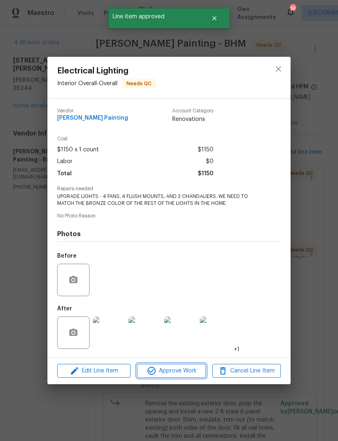
click at [184, 372] on span "Approve Work" at bounding box center [171, 371] width 64 height 10
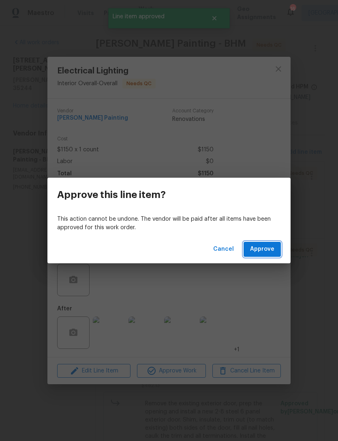
click at [274, 250] on span "Approve" at bounding box center [262, 249] width 24 height 10
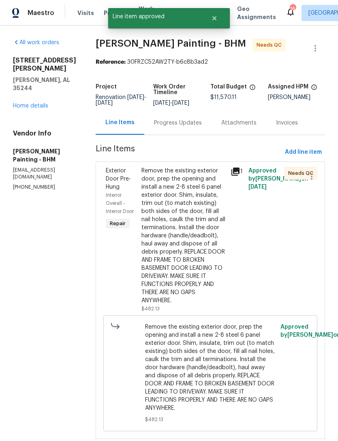
click at [212, 305] on div "Remove the existing exterior door, prep the opening and install a new 2-8 steel…" at bounding box center [184, 236] width 84 height 138
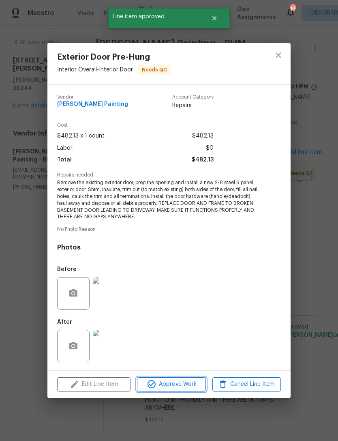
click at [185, 383] on span "Approve Work" at bounding box center [171, 384] width 64 height 10
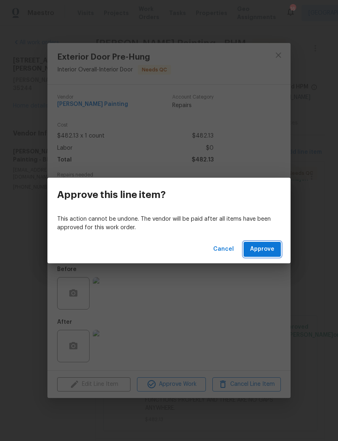
click at [274, 248] on span "Approve" at bounding box center [262, 249] width 24 height 10
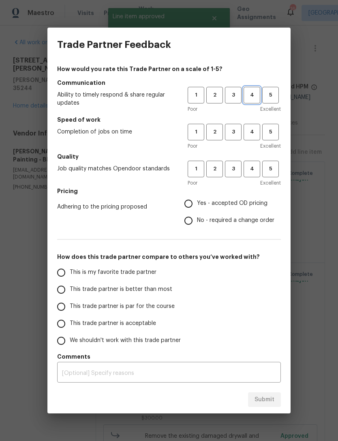
click at [255, 100] on button "4" at bounding box center [252, 95] width 17 height 17
click at [234, 135] on span "3" at bounding box center [233, 131] width 15 height 9
click at [239, 172] on span "3" at bounding box center [233, 168] width 15 height 9
click at [249, 205] on span "Yes - accepted OD pricing" at bounding box center [232, 203] width 71 height 9
click at [197, 205] on input "Yes - accepted OD pricing" at bounding box center [188, 203] width 17 height 17
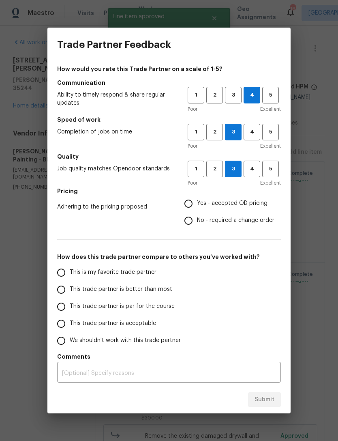
radio input "true"
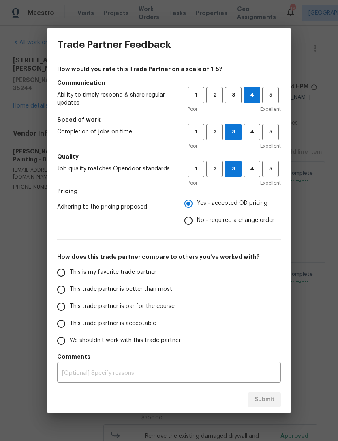
click at [159, 294] on span "This trade partner is better than most" at bounding box center [121, 289] width 103 height 9
click at [70, 294] on input "This trade partner is better than most" at bounding box center [61, 289] width 17 height 17
click at [273, 397] on span "Submit" at bounding box center [265, 400] width 20 height 10
radio input "true"
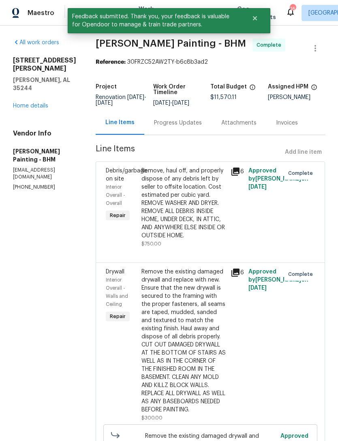
click at [28, 103] on link "Home details" at bounding box center [30, 106] width 35 height 6
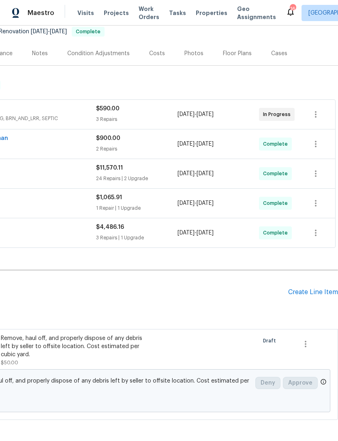
scroll to position [90, 120]
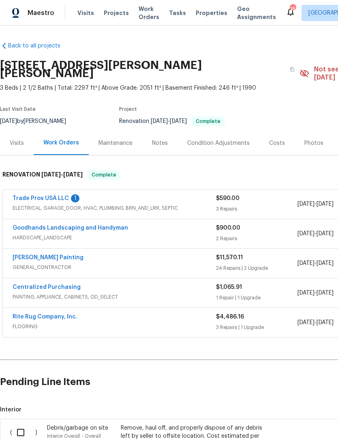
click at [276, 139] on div "Costs" at bounding box center [277, 143] width 16 height 8
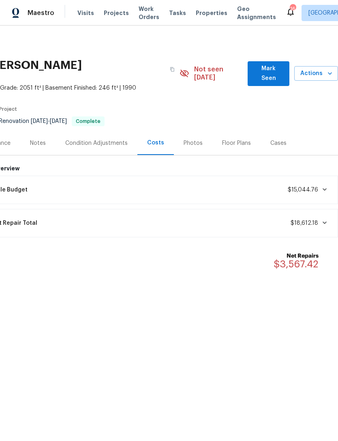
scroll to position [0, 120]
click at [195, 139] on div "Photos" at bounding box center [193, 143] width 19 height 8
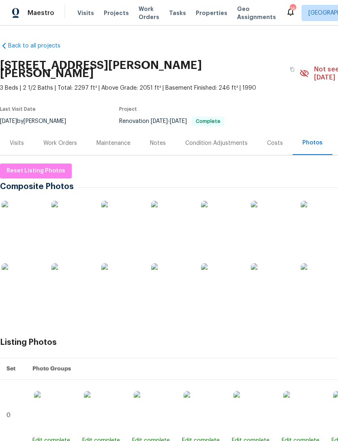
click at [17, 209] on img at bounding box center [22, 221] width 41 height 41
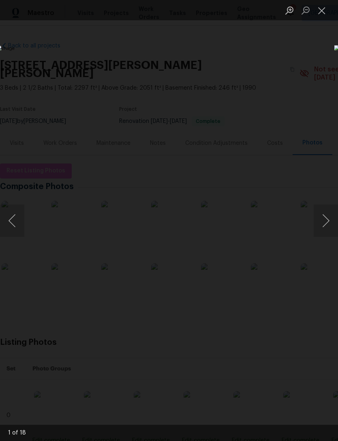
click at [325, 221] on button "Next image" at bounding box center [326, 220] width 24 height 32
click at [326, 221] on button "Next image" at bounding box center [326, 220] width 24 height 32
click at [325, 221] on button "Next image" at bounding box center [326, 220] width 24 height 32
click at [19, 208] on button "Previous image" at bounding box center [12, 220] width 24 height 32
click at [322, 225] on button "Next image" at bounding box center [326, 220] width 24 height 32
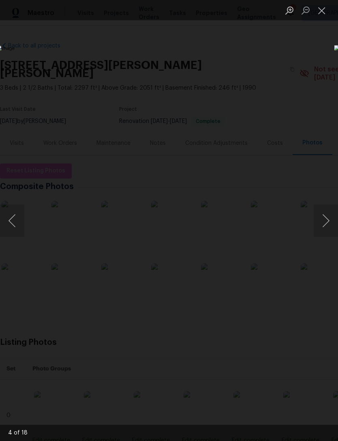
click at [11, 215] on button "Previous image" at bounding box center [12, 220] width 24 height 32
click at [13, 221] on button "Previous image" at bounding box center [12, 220] width 24 height 32
click at [325, 221] on button "Next image" at bounding box center [326, 220] width 24 height 32
click at [13, 209] on button "Previous image" at bounding box center [12, 220] width 24 height 32
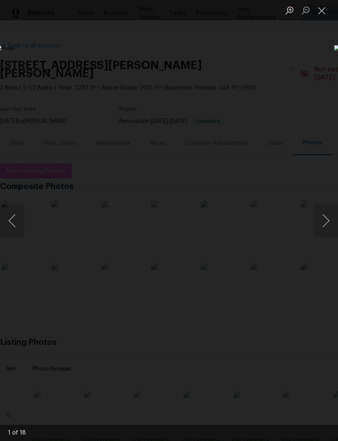
click at [323, 226] on button "Next image" at bounding box center [326, 220] width 24 height 32
click at [324, 228] on button "Next image" at bounding box center [326, 220] width 24 height 32
click at [322, 224] on button "Next image" at bounding box center [326, 220] width 24 height 32
click at [325, 225] on button "Next image" at bounding box center [326, 220] width 24 height 32
click at [326, 212] on button "Next image" at bounding box center [326, 220] width 24 height 32
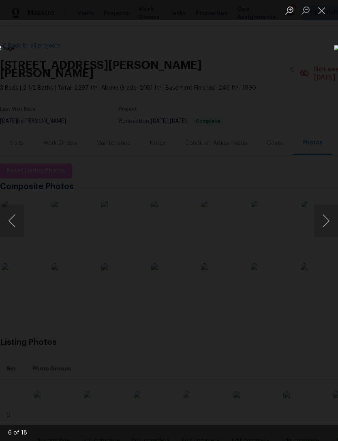
click at [325, 215] on button "Next image" at bounding box center [326, 220] width 24 height 32
click at [15, 221] on button "Previous image" at bounding box center [12, 220] width 24 height 32
click at [325, 222] on button "Next image" at bounding box center [326, 220] width 24 height 32
click at [324, 224] on button "Next image" at bounding box center [326, 220] width 24 height 32
click at [326, 225] on button "Next image" at bounding box center [326, 220] width 24 height 32
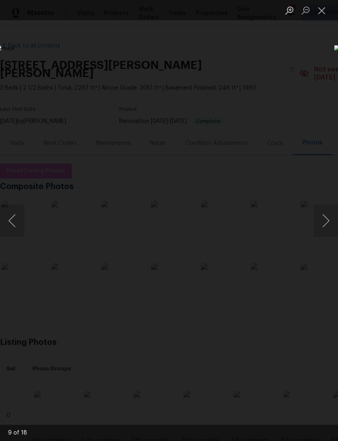
click at [16, 221] on button "Previous image" at bounding box center [12, 220] width 24 height 32
click at [326, 221] on button "Next image" at bounding box center [326, 220] width 24 height 32
click at [13, 213] on button "Previous image" at bounding box center [12, 220] width 24 height 32
click at [324, 224] on button "Next image" at bounding box center [326, 220] width 24 height 32
click at [326, 217] on button "Next image" at bounding box center [326, 220] width 24 height 32
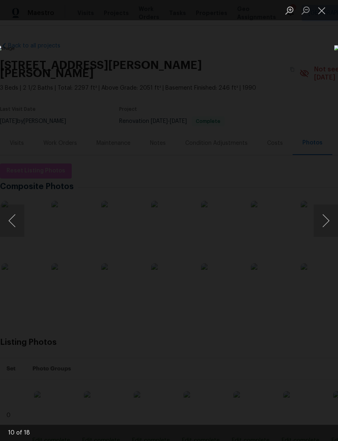
click at [326, 218] on button "Next image" at bounding box center [326, 220] width 24 height 32
click at [13, 213] on button "Previous image" at bounding box center [12, 220] width 24 height 32
click at [325, 221] on button "Next image" at bounding box center [326, 220] width 24 height 32
click at [327, 223] on button "Next image" at bounding box center [326, 220] width 24 height 32
click at [15, 218] on button "Previous image" at bounding box center [12, 220] width 24 height 32
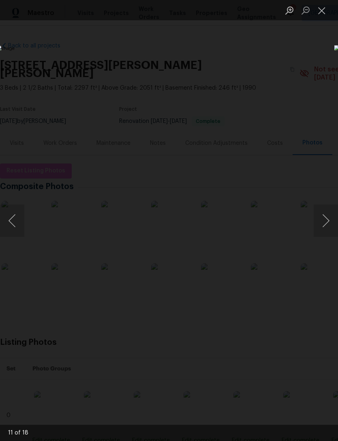
click at [326, 219] on button "Next image" at bounding box center [326, 220] width 24 height 32
click at [323, 215] on button "Next image" at bounding box center [326, 220] width 24 height 32
click at [325, 217] on button "Next image" at bounding box center [326, 220] width 24 height 32
click at [324, 216] on button "Next image" at bounding box center [326, 220] width 24 height 32
click at [324, 220] on button "Next image" at bounding box center [326, 220] width 24 height 32
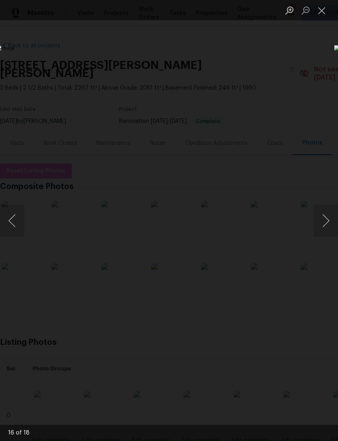
click at [324, 220] on button "Next image" at bounding box center [326, 220] width 24 height 32
click at [323, 223] on button "Next image" at bounding box center [326, 220] width 24 height 32
click at [322, 219] on button "Next image" at bounding box center [326, 220] width 24 height 32
click at [326, 12] on button "Close lightbox" at bounding box center [322, 10] width 16 height 14
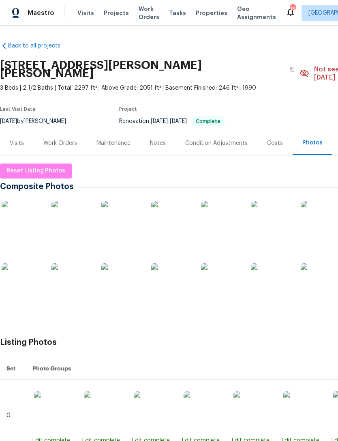
click at [278, 140] on div "Costs" at bounding box center [274, 143] width 35 height 24
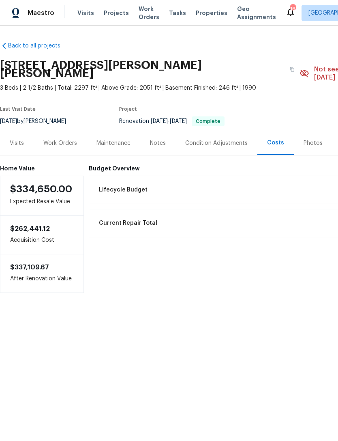
click at [63, 143] on div "Work Orders" at bounding box center [60, 143] width 53 height 24
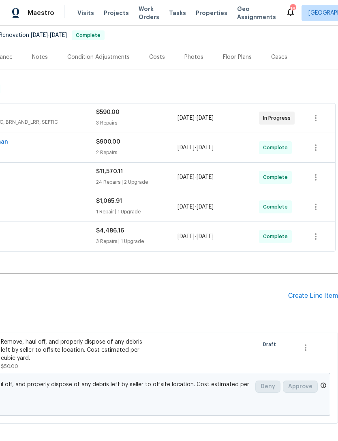
scroll to position [86, 120]
click at [309, 343] on icon "button" at bounding box center [306, 348] width 10 height 10
click at [311, 339] on li "Cancel" at bounding box center [311, 339] width 31 height 13
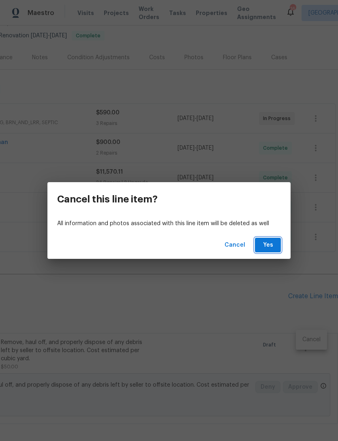
click at [273, 249] on span "Yes" at bounding box center [268, 245] width 13 height 10
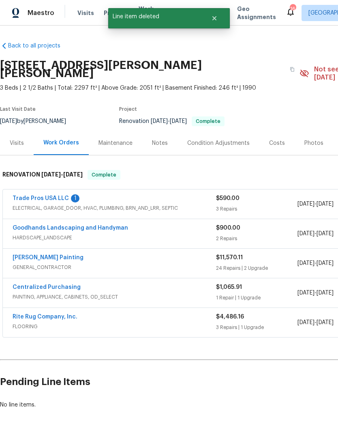
scroll to position [0, 0]
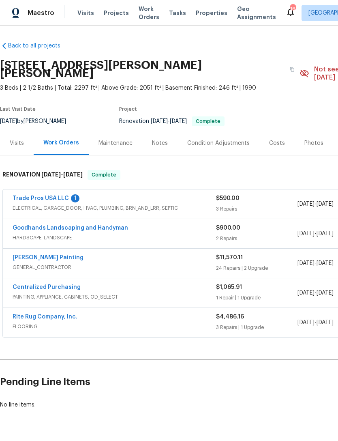
click at [41, 195] on link "Trade Pros USA LLC" at bounding box center [41, 198] width 56 height 6
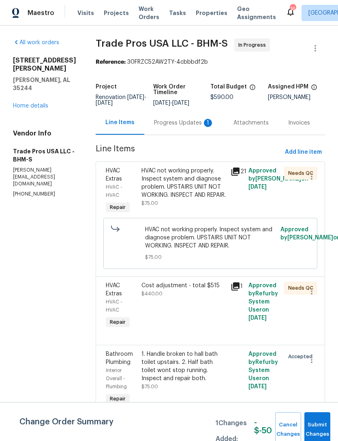
click at [181, 121] on div "Progress Updates 1" at bounding box center [184, 123] width 60 height 8
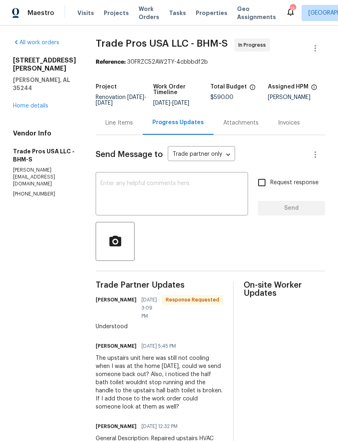
click at [34, 103] on link "Home details" at bounding box center [30, 106] width 35 height 6
